Goal: Navigation & Orientation: Find specific page/section

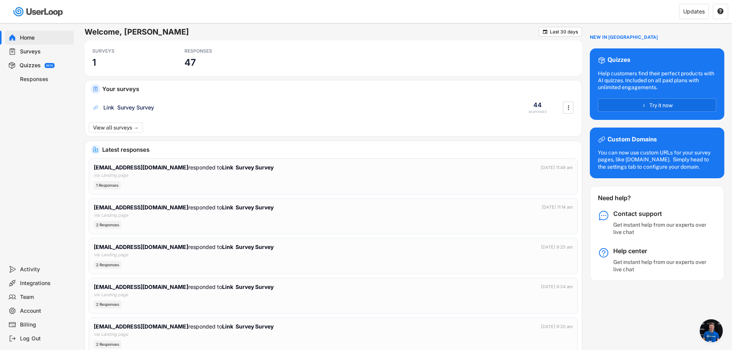
scroll to position [148, 0]
click at [218, 61] on div "RESPONSES 47" at bounding box center [219, 58] width 77 height 28
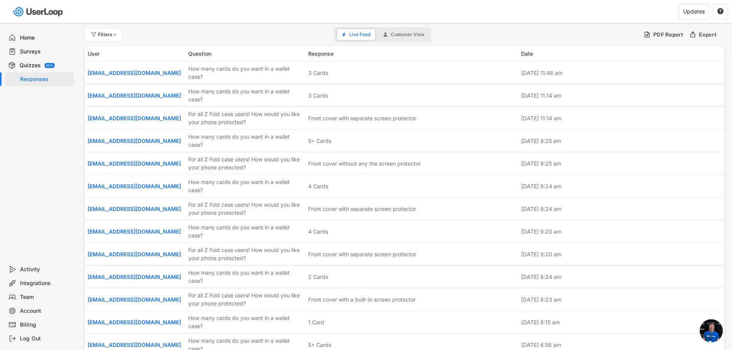
click at [25, 38] on div "Home" at bounding box center [45, 37] width 51 height 7
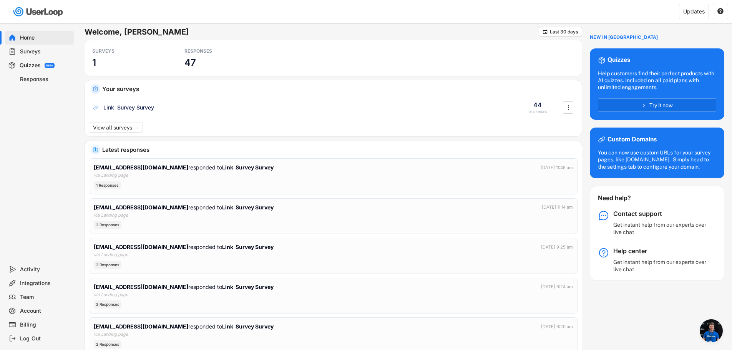
click at [22, 54] on div "Surveys" at bounding box center [45, 51] width 51 height 7
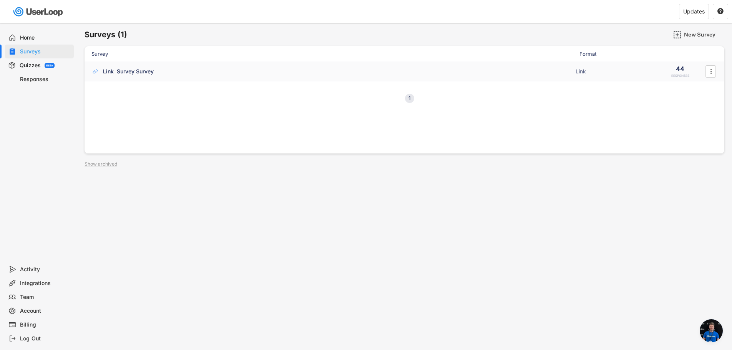
click at [129, 72] on div "Link Survey Survey" at bounding box center [128, 72] width 51 height 8
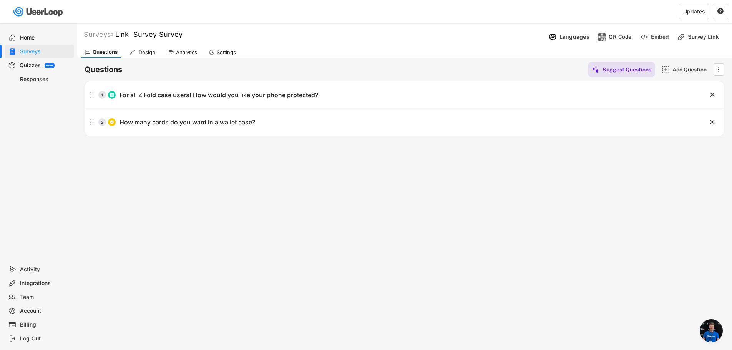
click at [185, 56] on div "Analytics" at bounding box center [182, 52] width 37 height 12
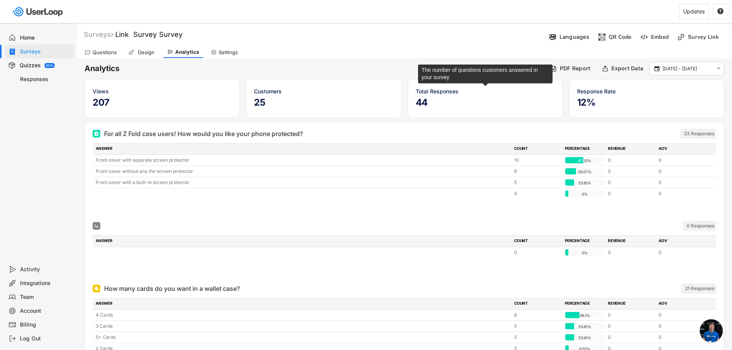
scroll to position [38, 0]
